Goal: Browse casually: Explore the website without a specific task or goal

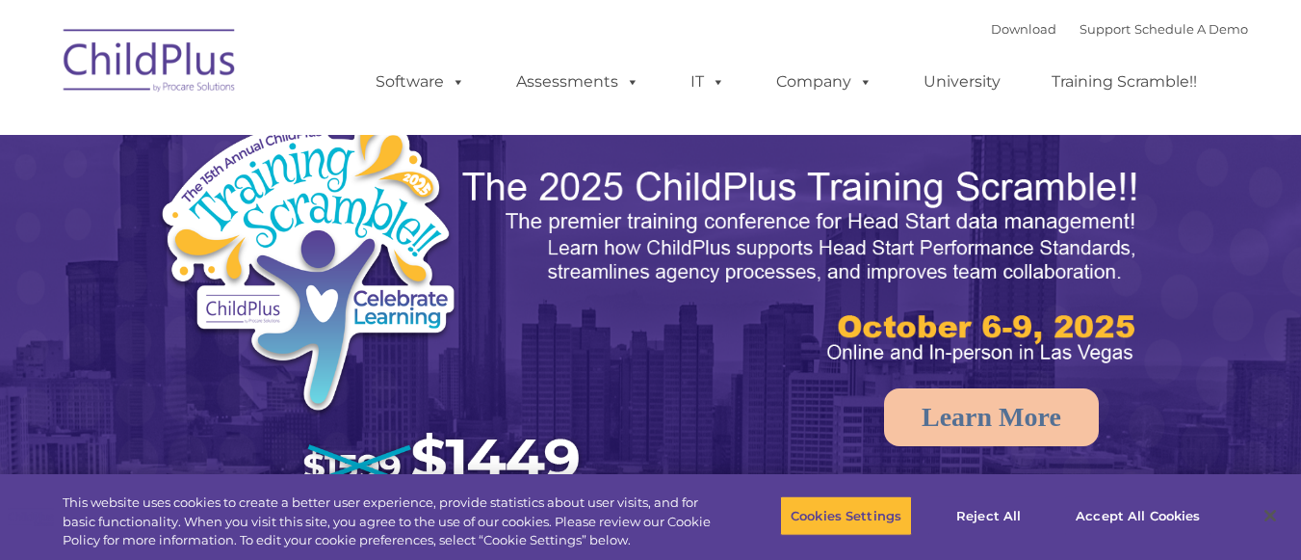
select select "MEDIUM"
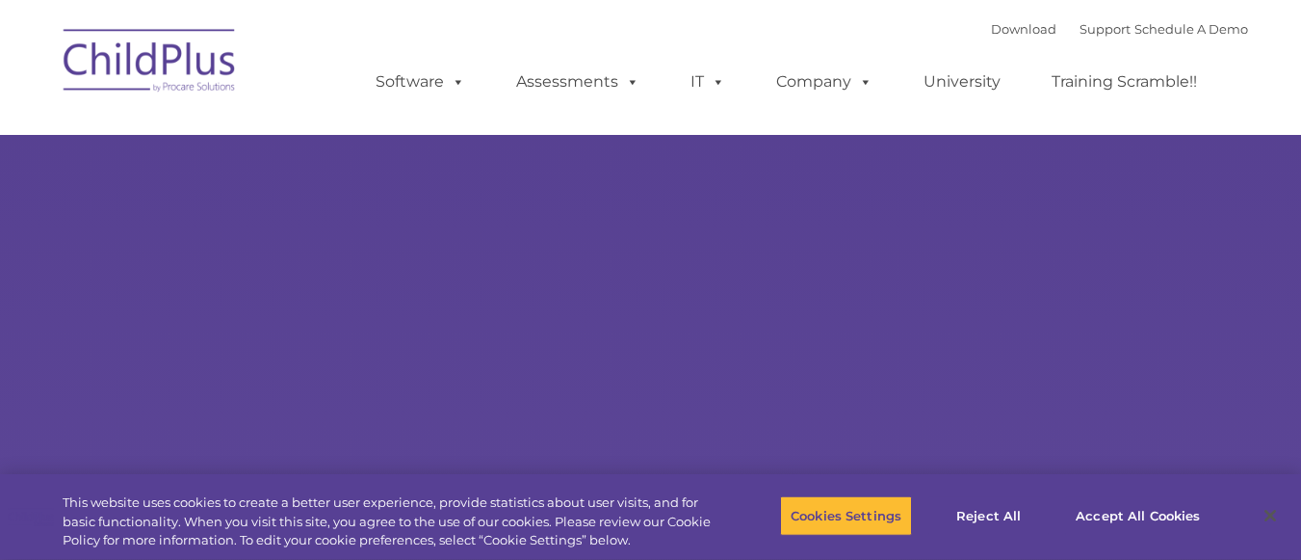
type input ""
select select "MEDIUM"
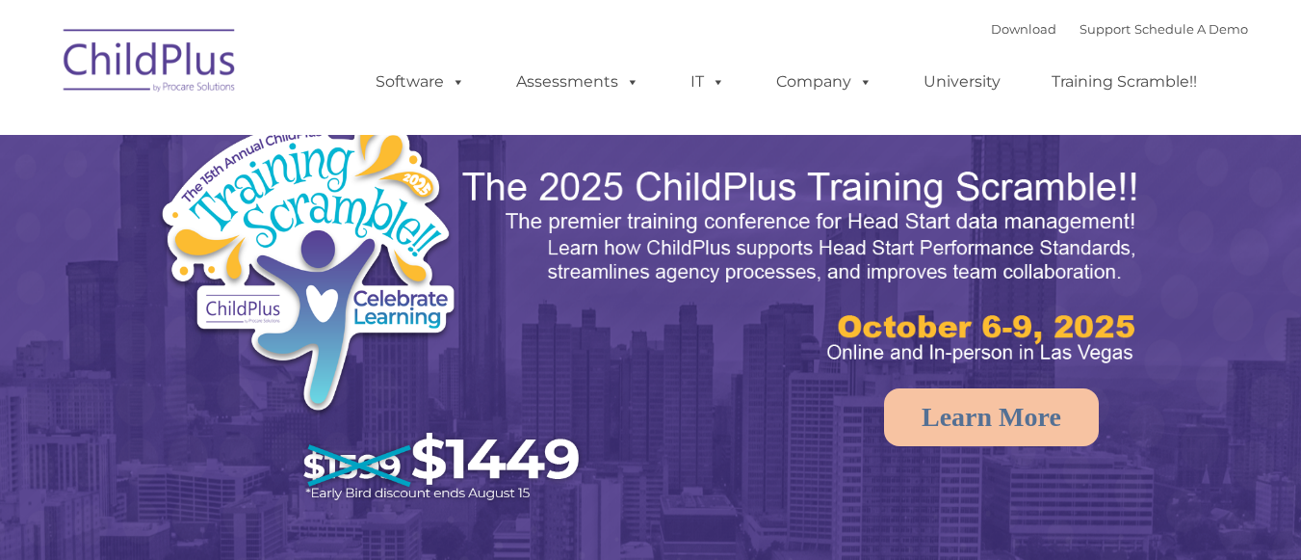
select select "MEDIUM"
